Goal: Task Accomplishment & Management: Use online tool/utility

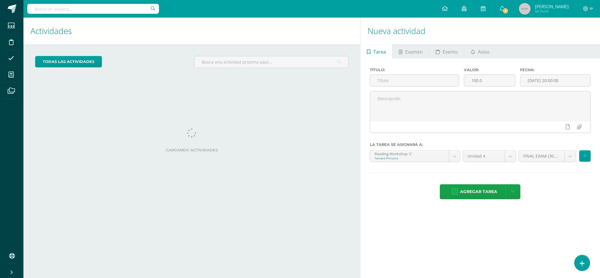
click at [171, 107] on div "Actividades Actividad todas las Actividades No tienes actividades Échale un vis…" at bounding box center [190, 148] width 339 height 261
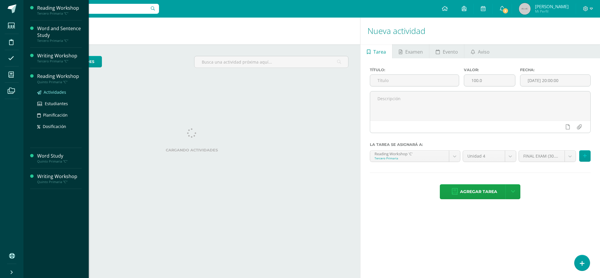
click at [65, 92] on link "Actividades" at bounding box center [59, 92] width 45 height 7
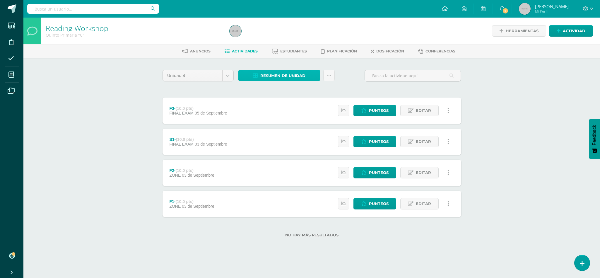
drag, startPoint x: 0, startPoint y: 0, endPoint x: 287, endPoint y: 71, distance: 295.5
click at [287, 71] on span "Resumen de unidad" at bounding box center [283, 75] width 45 height 11
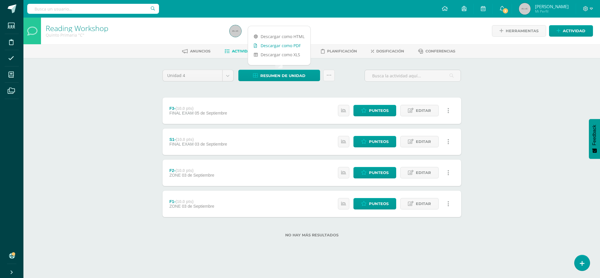
click at [282, 44] on link "Descargar como PDF" at bounding box center [279, 45] width 62 height 9
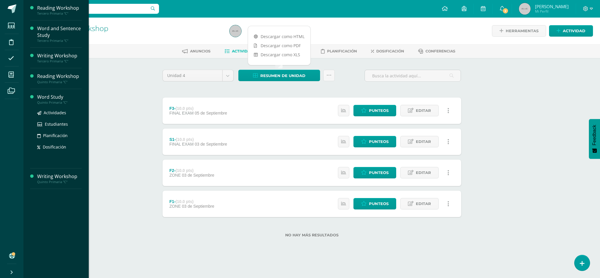
click at [59, 118] on ul "Actividades Estudiantes Planificación Dosificación" at bounding box center [59, 129] width 45 height 41
click at [59, 114] on span "Actividades" at bounding box center [55, 113] width 23 height 6
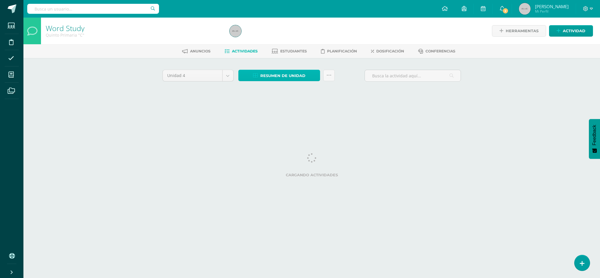
click at [285, 78] on span "Resumen de unidad" at bounding box center [283, 75] width 45 height 11
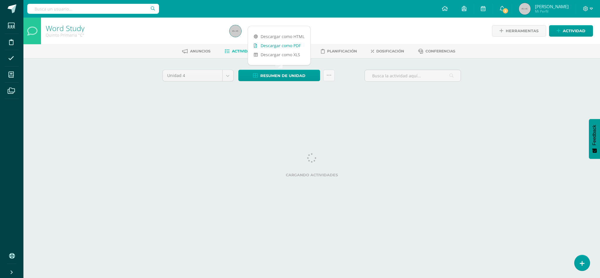
click at [286, 49] on link "Descargar como PDF" at bounding box center [279, 45] width 62 height 9
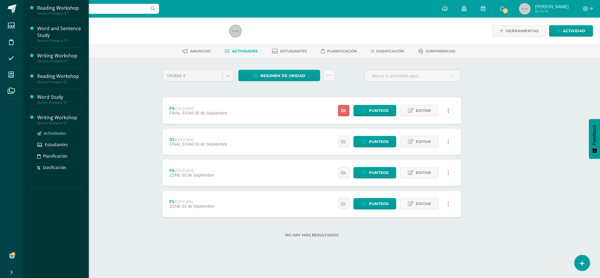
click at [59, 135] on span "Actividades" at bounding box center [55, 133] width 23 height 6
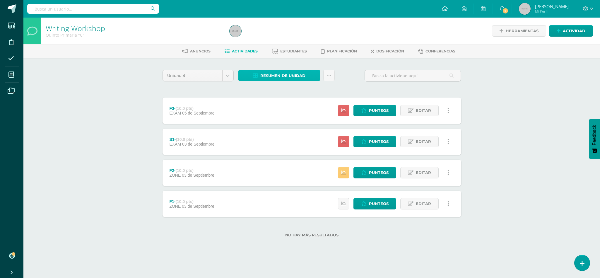
click at [290, 75] on span "Resumen de unidad" at bounding box center [283, 75] width 45 height 11
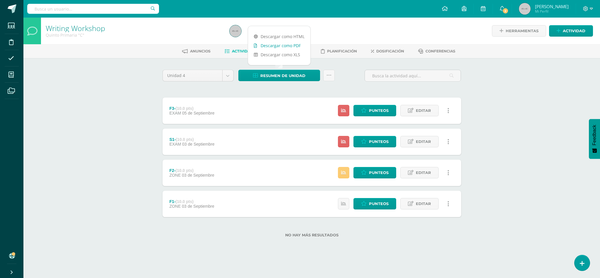
click at [281, 47] on link "Descargar como PDF" at bounding box center [279, 45] width 62 height 9
click at [123, 216] on div "Writing Workshop Quinto Primaria "C" Herramientas Detalle de asistencias Activi…" at bounding box center [311, 137] width 577 height 239
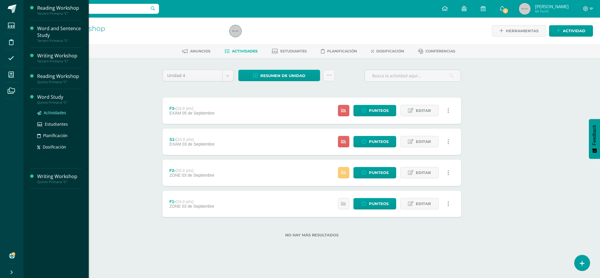
click at [54, 115] on span "Actividades" at bounding box center [55, 113] width 23 height 6
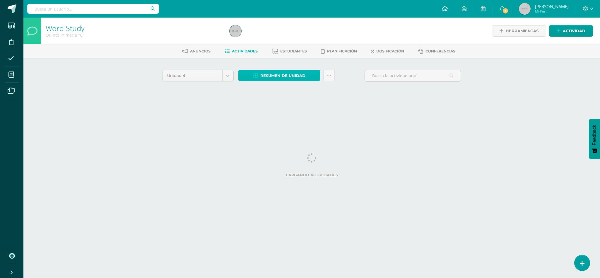
click at [290, 81] on span "Resumen de unidad" at bounding box center [283, 75] width 45 height 11
click at [282, 44] on div "Anuncios Actividades Estudiantes Planificación Dosificación Conferencias" at bounding box center [318, 51] width 591 height 14
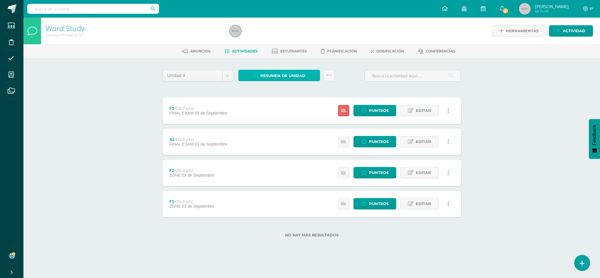
click at [269, 78] on span "Resumen de unidad" at bounding box center [283, 75] width 45 height 11
click at [279, 30] on div at bounding box center [320, 31] width 186 height 27
click at [267, 73] on span "Resumen de unidad" at bounding box center [283, 75] width 45 height 11
click at [290, 27] on div at bounding box center [320, 31] width 186 height 27
click at [285, 74] on span "Resumen de unidad" at bounding box center [283, 75] width 45 height 11
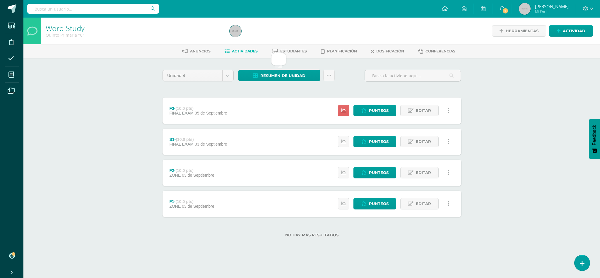
click at [291, 21] on div at bounding box center [320, 31] width 186 height 27
click at [281, 74] on span "Resumen de unidad" at bounding box center [283, 75] width 45 height 11
click at [266, 76] on span "Resumen de unidad" at bounding box center [283, 75] width 45 height 11
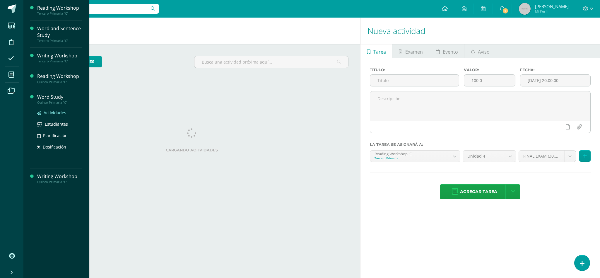
click at [54, 110] on span "Actividades" at bounding box center [55, 113] width 23 height 6
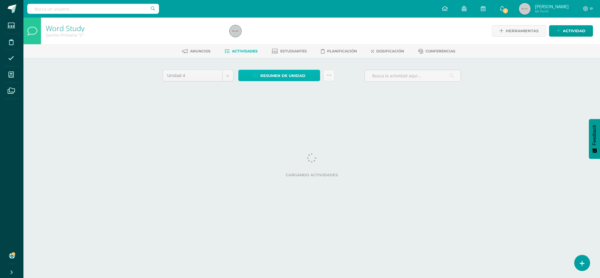
click at [274, 71] on span "Resumen de unidad" at bounding box center [283, 75] width 45 height 11
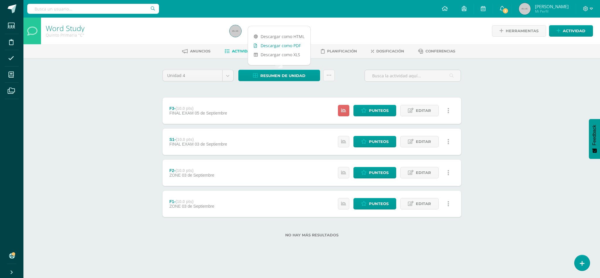
click at [275, 46] on link "Descargar como PDF" at bounding box center [279, 45] width 62 height 9
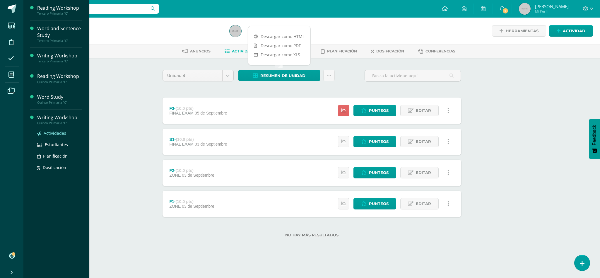
click at [55, 135] on span "Actividades" at bounding box center [55, 133] width 23 height 6
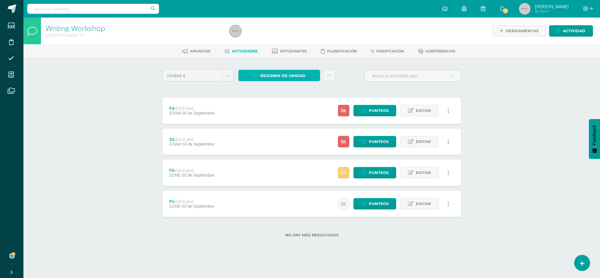
click at [295, 75] on span "Resumen de unidad" at bounding box center [283, 75] width 45 height 11
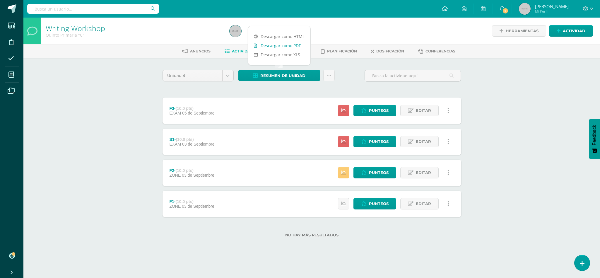
click at [287, 48] on link "Descargar como PDF" at bounding box center [279, 45] width 62 height 9
click at [386, 175] on span "Punteos" at bounding box center [379, 172] width 20 height 11
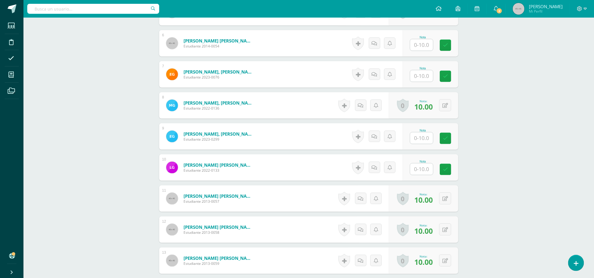
scroll to position [322, 0]
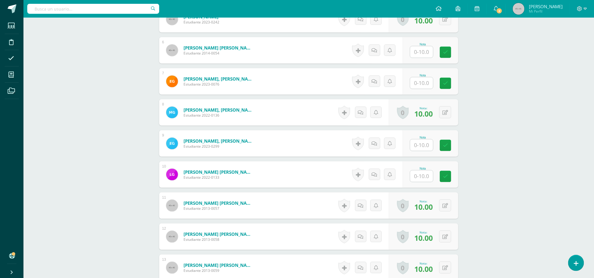
click at [418, 149] on input "text" at bounding box center [421, 144] width 23 height 11
click at [420, 180] on input "text" at bounding box center [421, 175] width 23 height 11
type input "10"
click at [422, 151] on div at bounding box center [421, 145] width 23 height 12
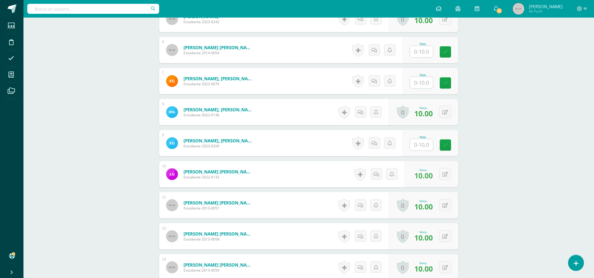
click at [422, 149] on input "text" at bounding box center [421, 144] width 23 height 11
type input "8"
click at [506, 111] on div "Writing Workshop Quinto Primaria "C" Herramientas Detalle de asistencias Activi…" at bounding box center [308, 177] width 570 height 963
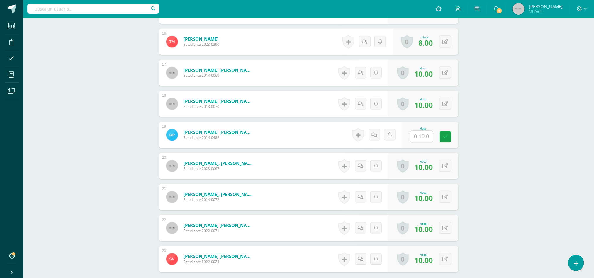
scroll to position [645, 0]
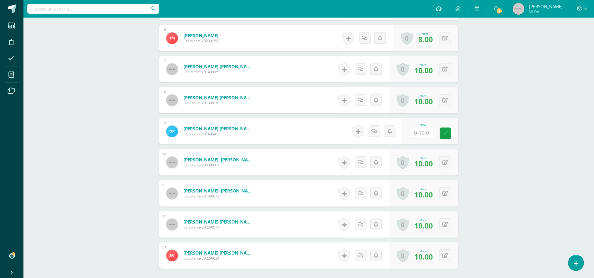
click at [421, 138] on input "text" at bounding box center [421, 132] width 23 height 11
type input "8"
type input "9"
click at [449, 132] on icon at bounding box center [449, 133] width 5 height 5
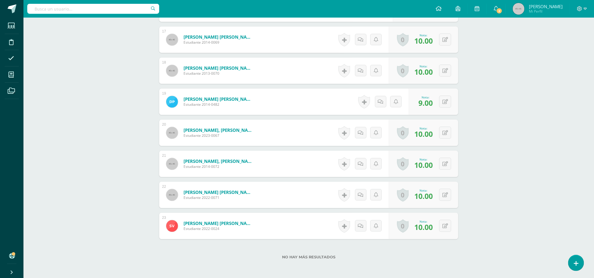
scroll to position [704, 0]
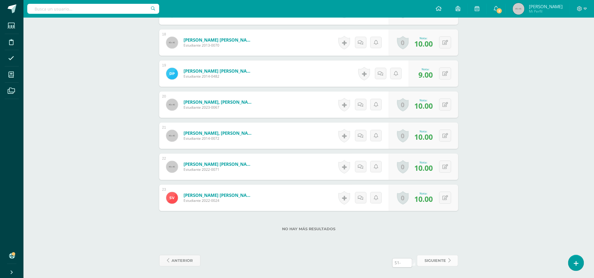
click at [431, 263] on span "siguiente" at bounding box center [434, 260] width 21 height 11
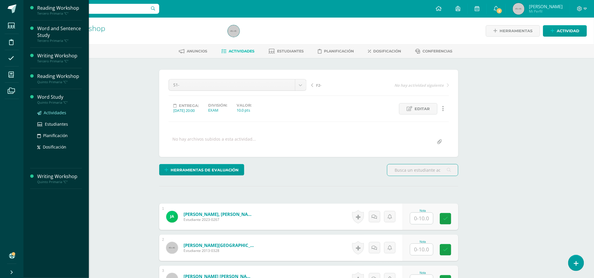
click at [60, 113] on span "Actividades" at bounding box center [55, 113] width 23 height 6
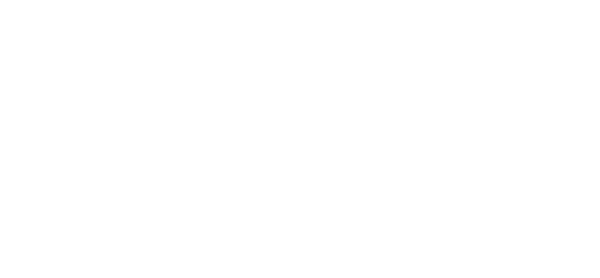
click at [0, 0] on html at bounding box center [0, 0] width 0 height 0
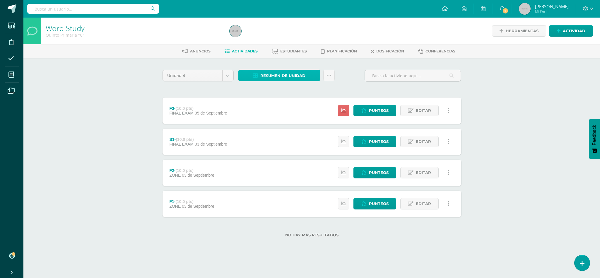
click at [283, 79] on span "Resumen de unidad" at bounding box center [283, 75] width 45 height 11
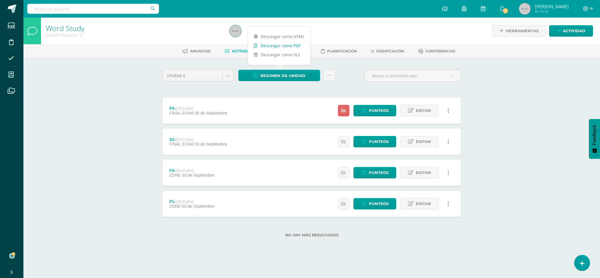
click at [281, 46] on link "Descargar como PDF" at bounding box center [279, 45] width 62 height 9
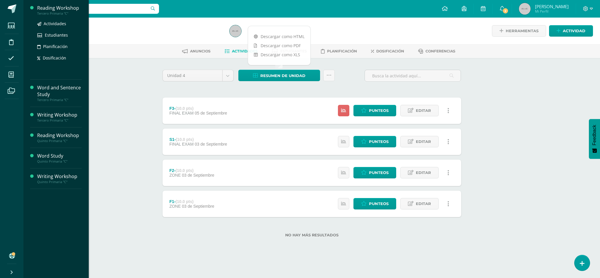
click at [52, 18] on div "Actividades Estudiantes Planificación Dosificación" at bounding box center [59, 45] width 45 height 59
click at [53, 21] on span "Actividades" at bounding box center [55, 24] width 23 height 6
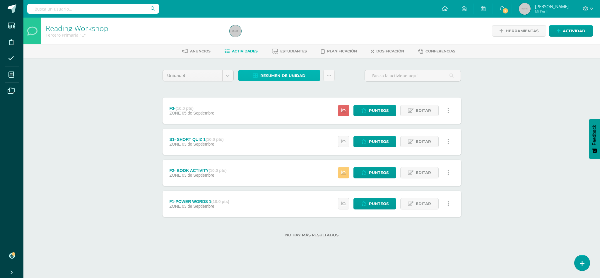
click at [258, 73] on icon at bounding box center [255, 75] width 5 height 5
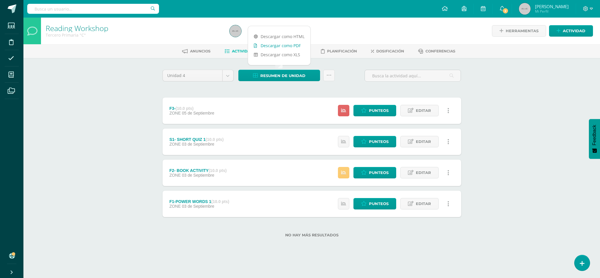
click at [267, 44] on link "Descargar como PDF" at bounding box center [279, 45] width 62 height 9
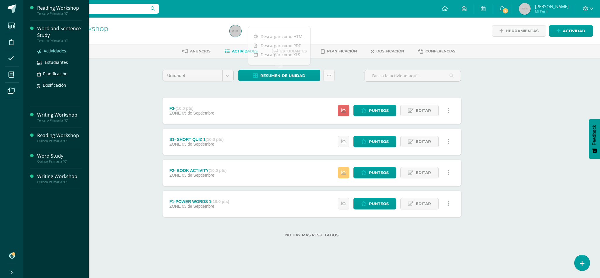
click at [53, 51] on span "Actividades" at bounding box center [55, 51] width 23 height 6
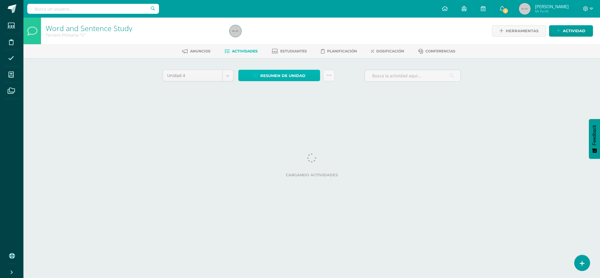
click at [290, 74] on span "Resumen de unidad" at bounding box center [283, 75] width 45 height 11
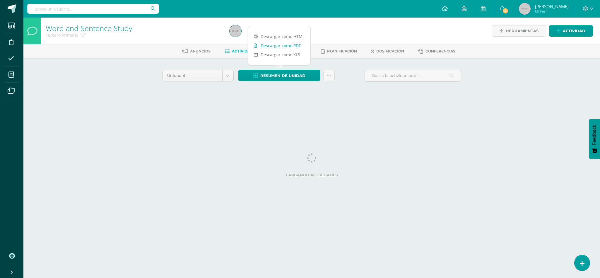
click at [285, 45] on link "Descargar como PDF" at bounding box center [279, 45] width 62 height 9
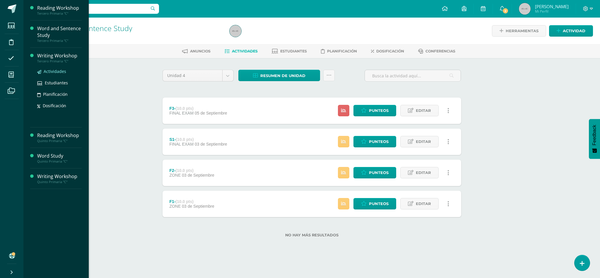
click at [62, 71] on span "Actividades" at bounding box center [55, 72] width 23 height 6
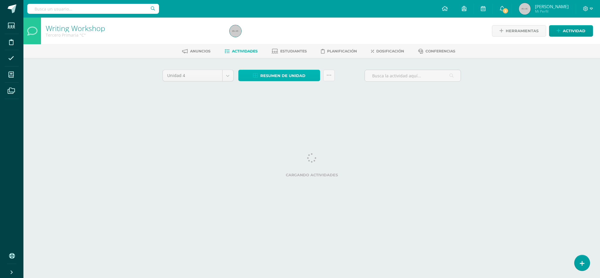
click at [268, 73] on span "Resumen de unidad" at bounding box center [283, 75] width 45 height 11
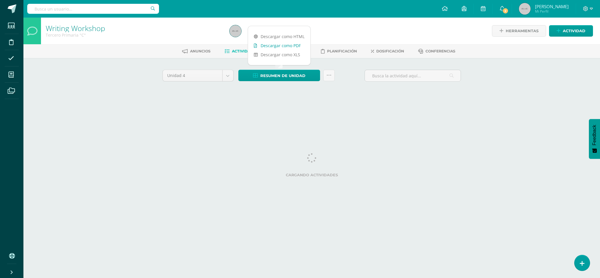
click at [273, 45] on link "Descargar como PDF" at bounding box center [279, 45] width 62 height 9
